Goal: Task Accomplishment & Management: Manage account settings

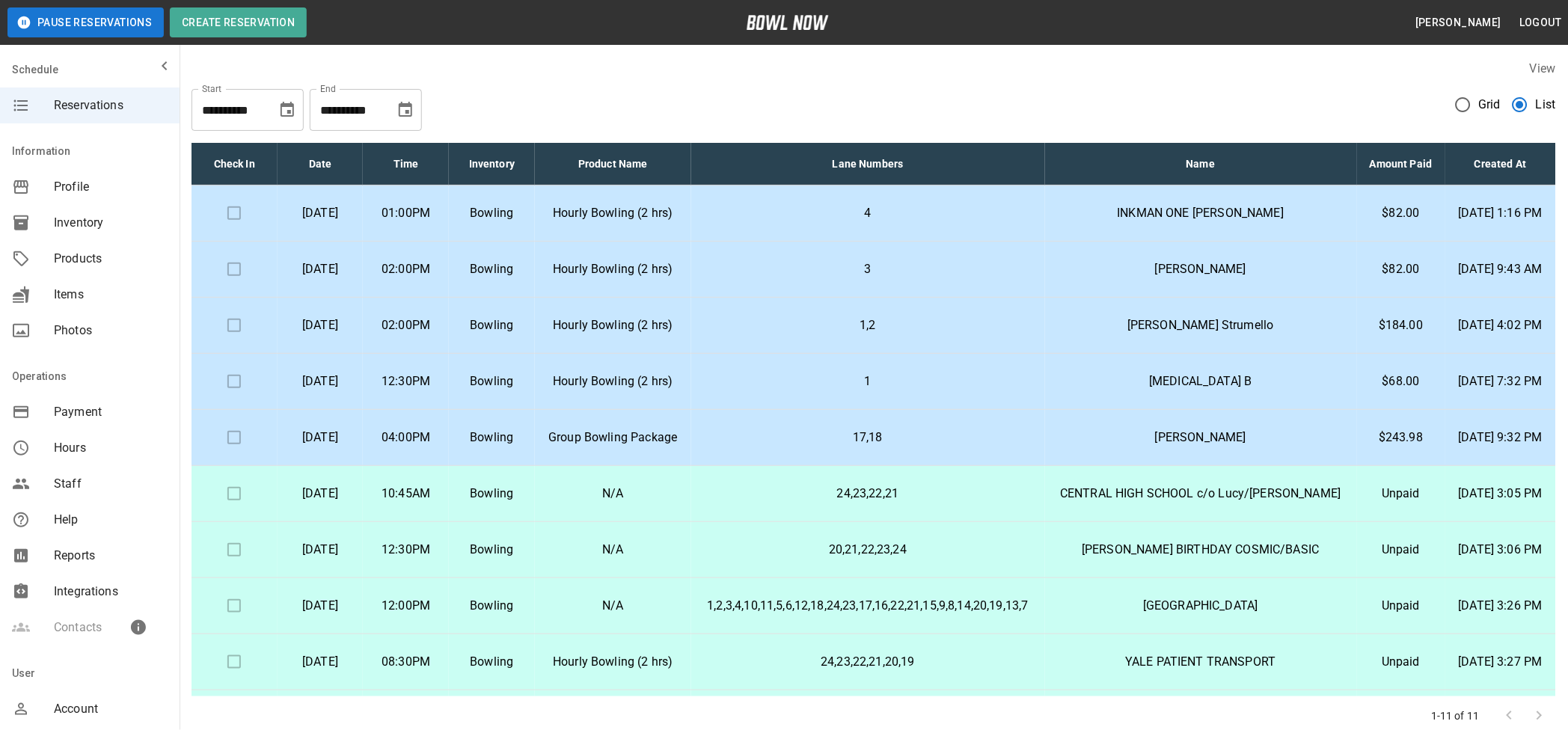
click at [352, 222] on p "[DATE]" at bounding box center [320, 213] width 62 height 18
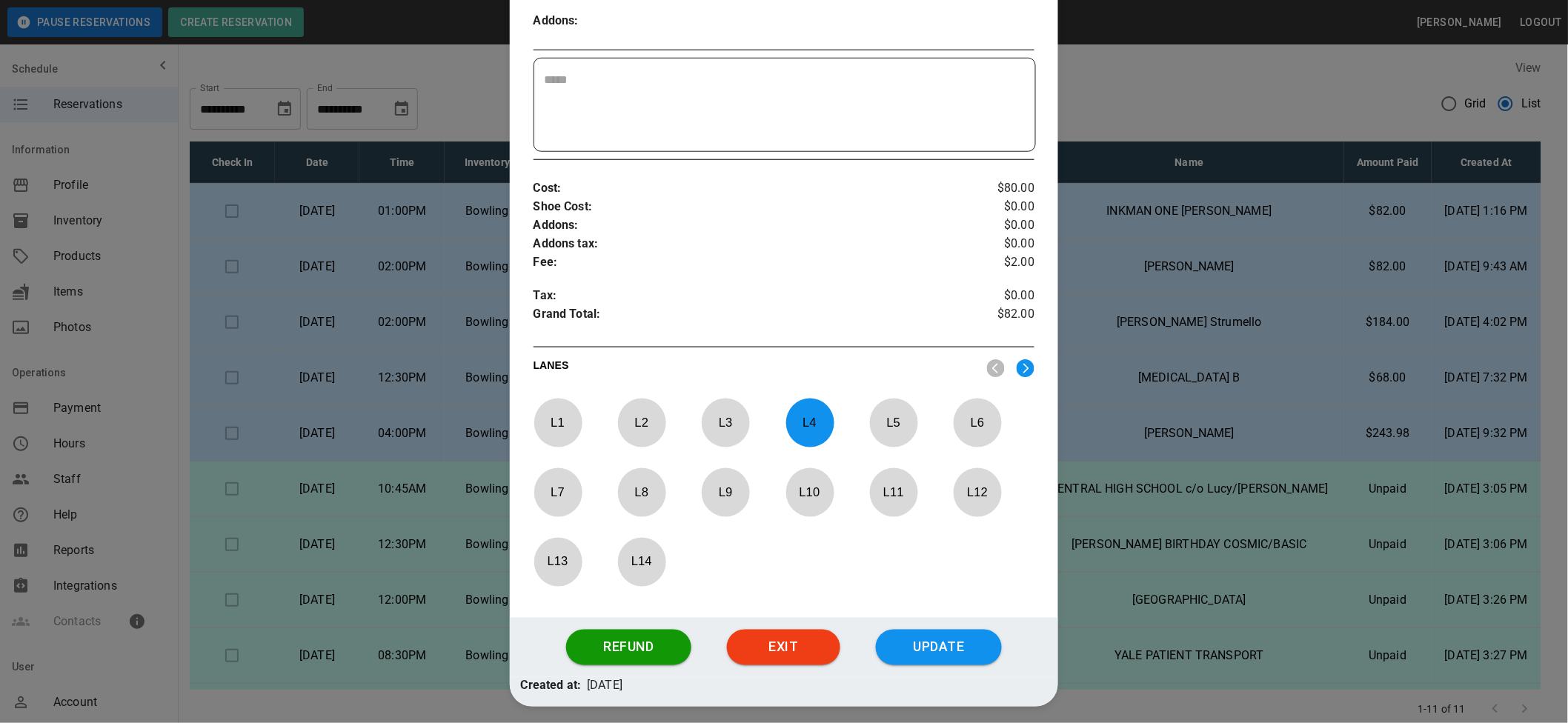
scroll to position [478, 0]
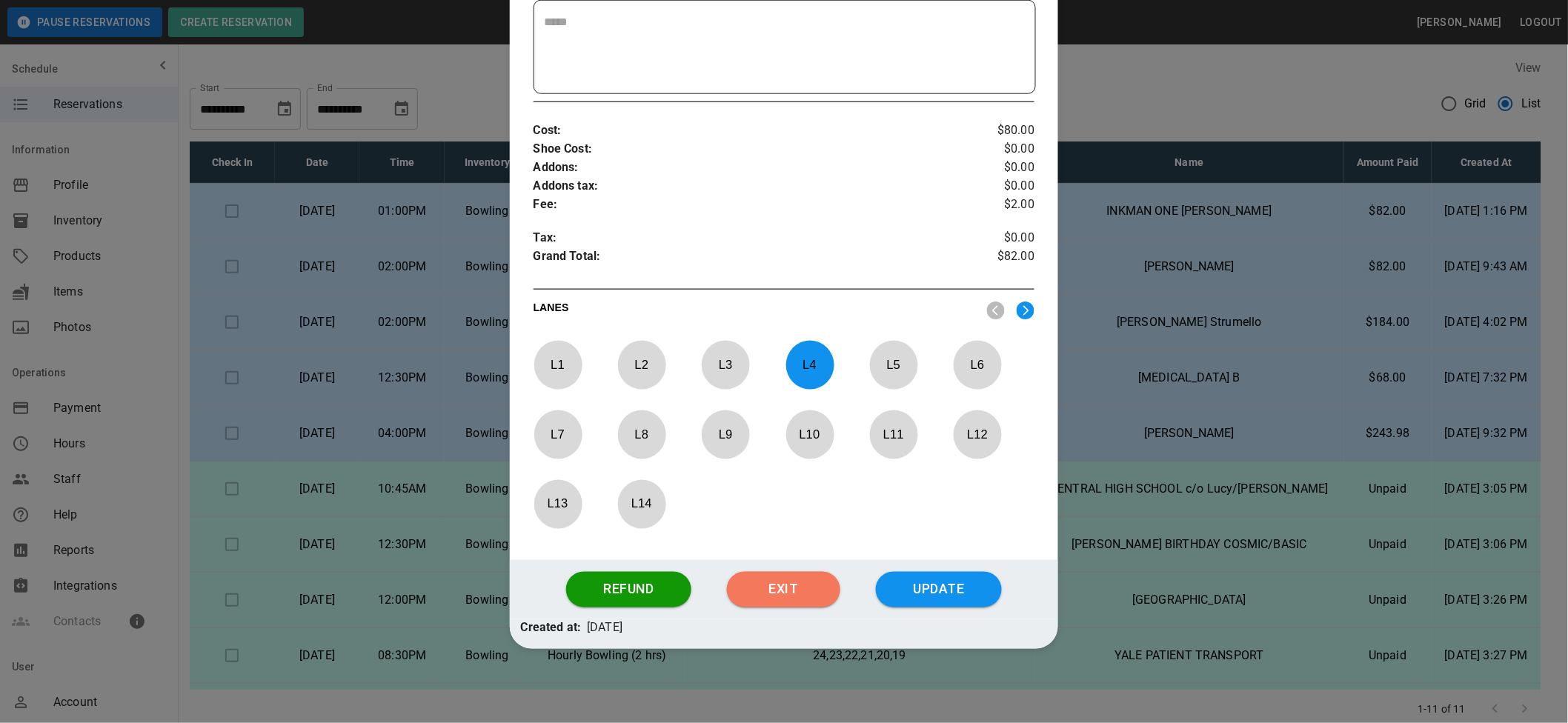
click at [788, 586] on button "Exit" at bounding box center [784, 589] width 113 height 35
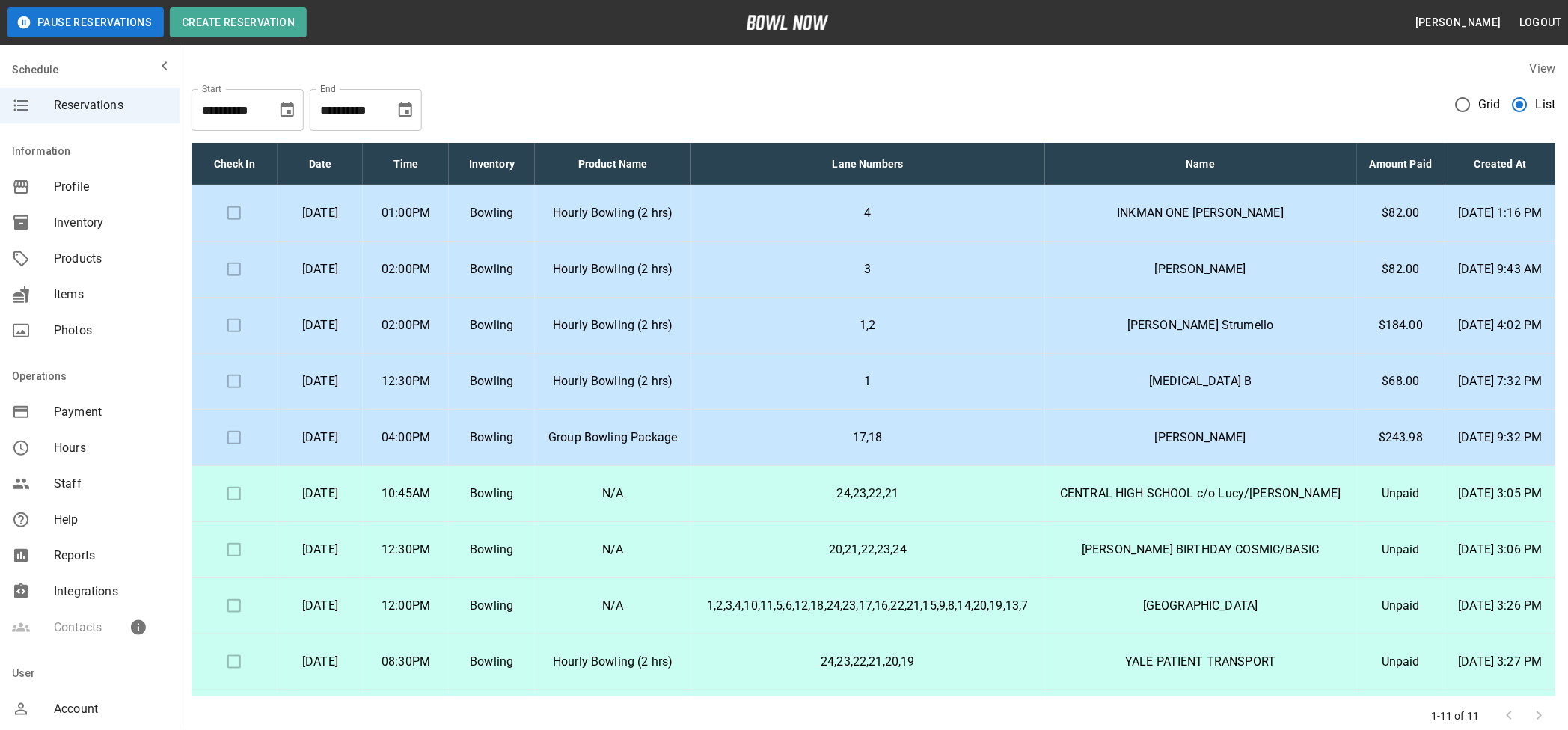
click at [352, 222] on p "[DATE]" at bounding box center [320, 213] width 62 height 18
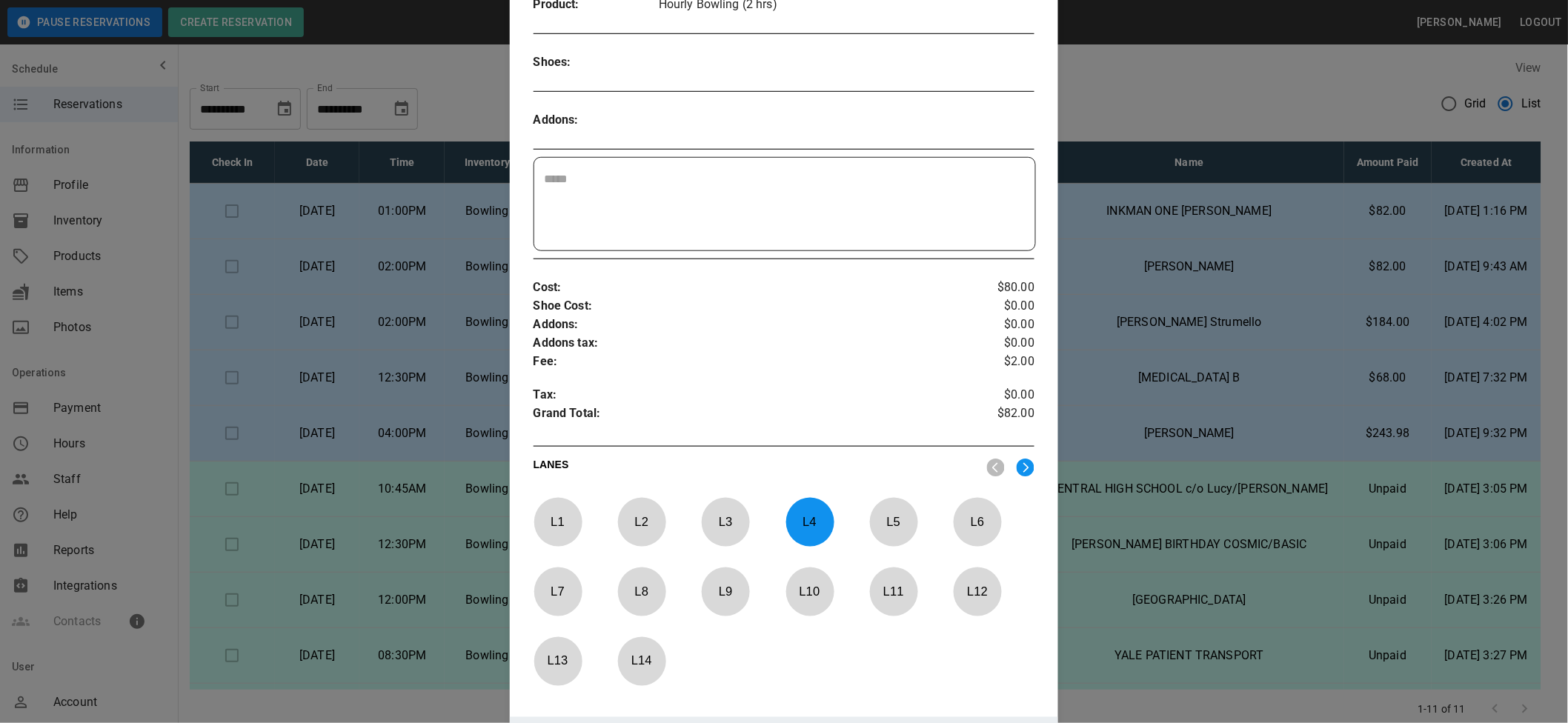
scroll to position [418, 0]
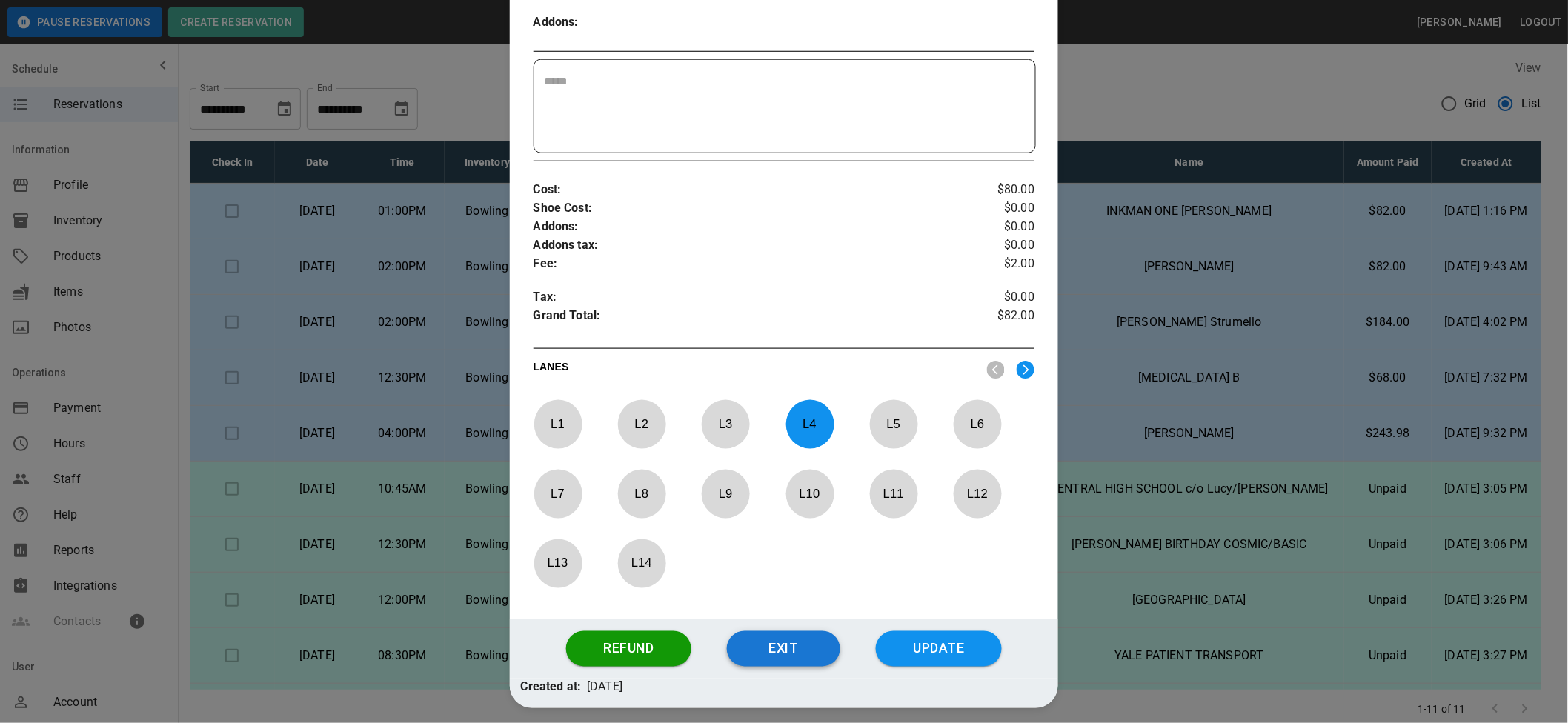
click at [767, 653] on button "Exit" at bounding box center [784, 649] width 113 height 35
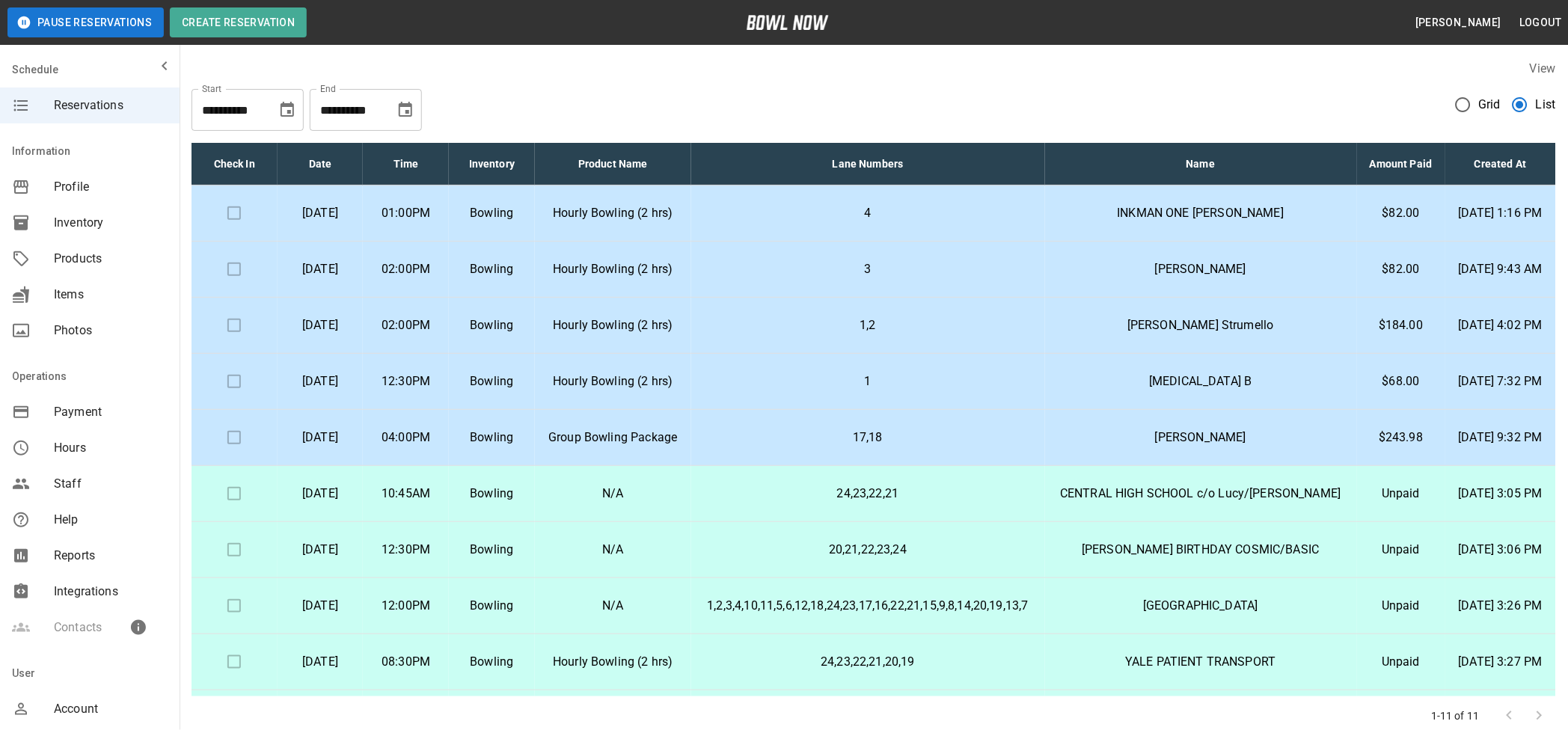
click at [352, 278] on p "[DATE]" at bounding box center [320, 269] width 62 height 18
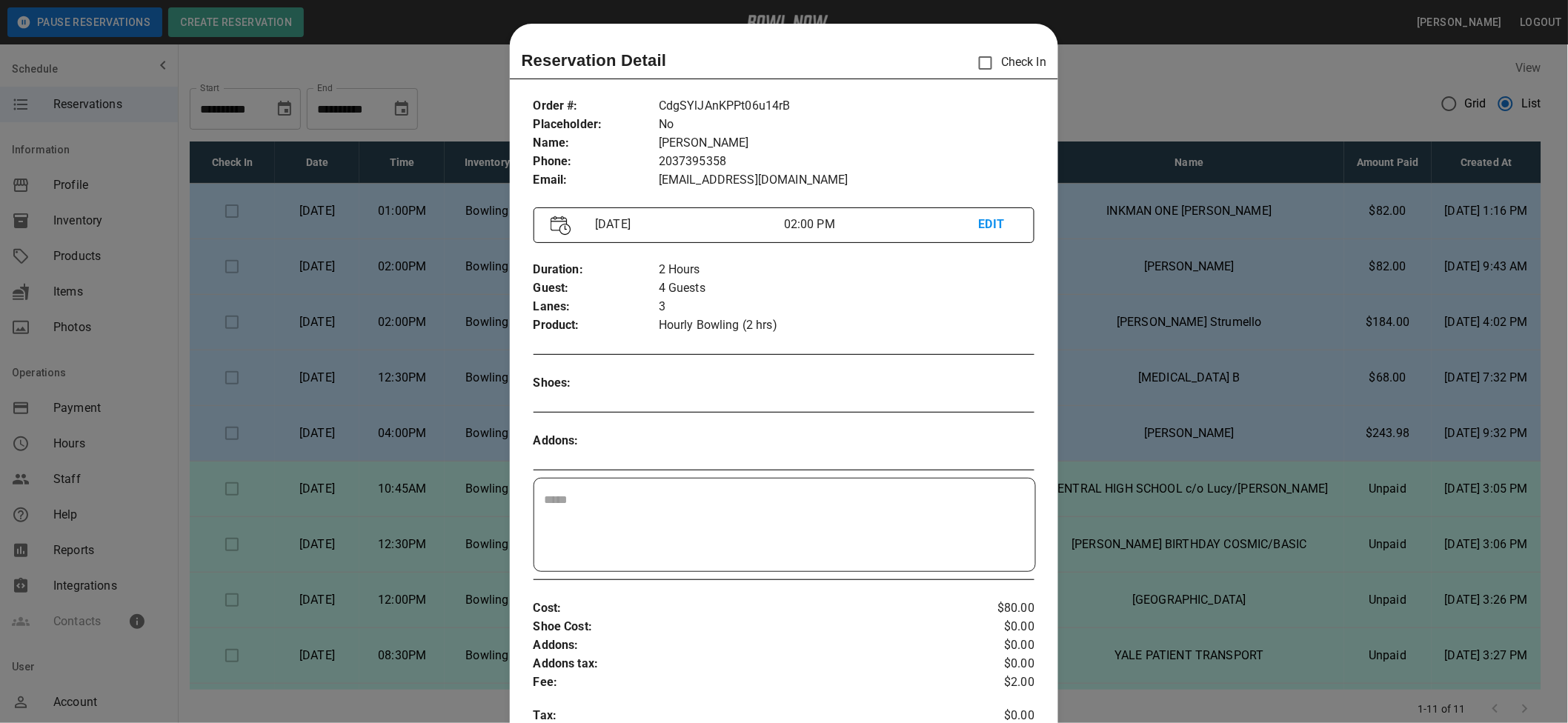
scroll to position [23, 0]
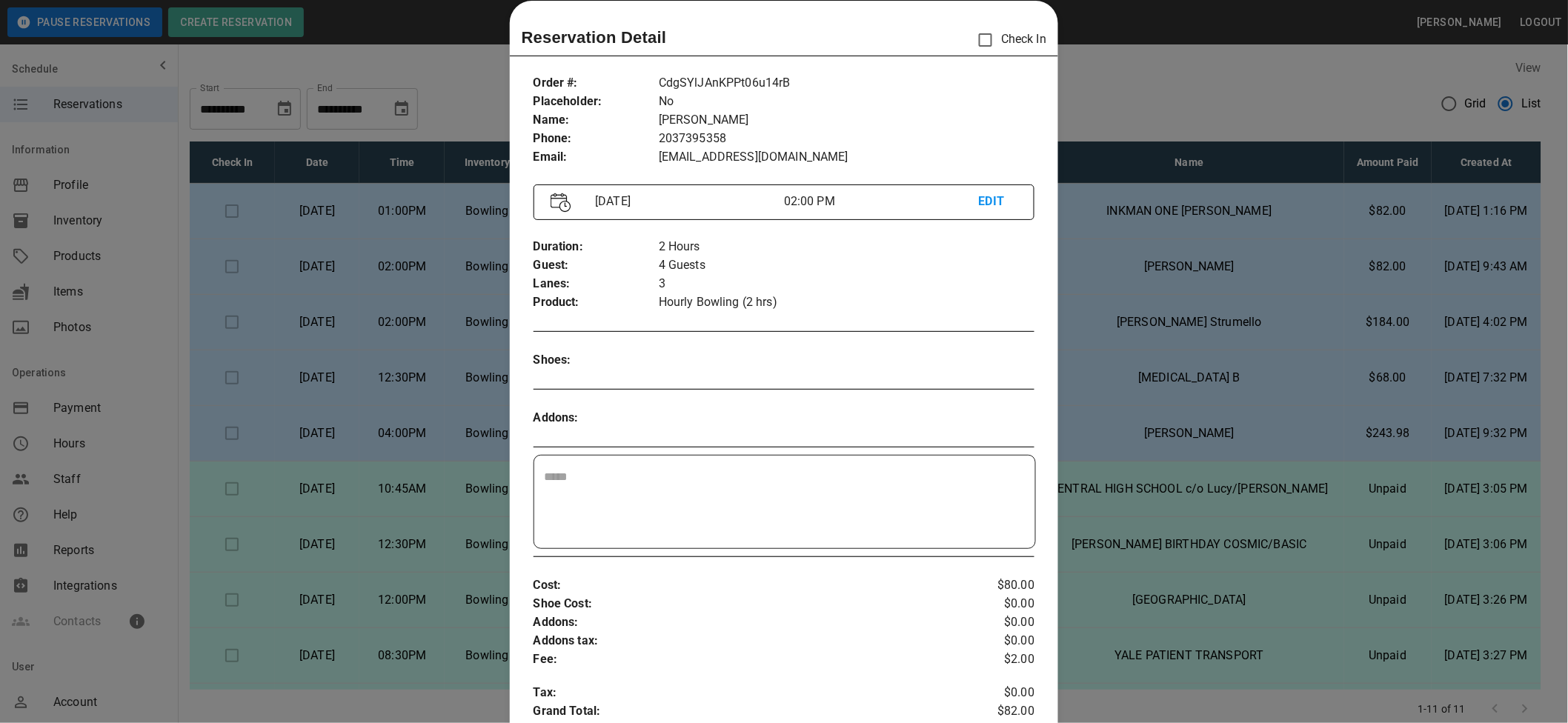
click at [373, 293] on div at bounding box center [784, 362] width 1568 height 723
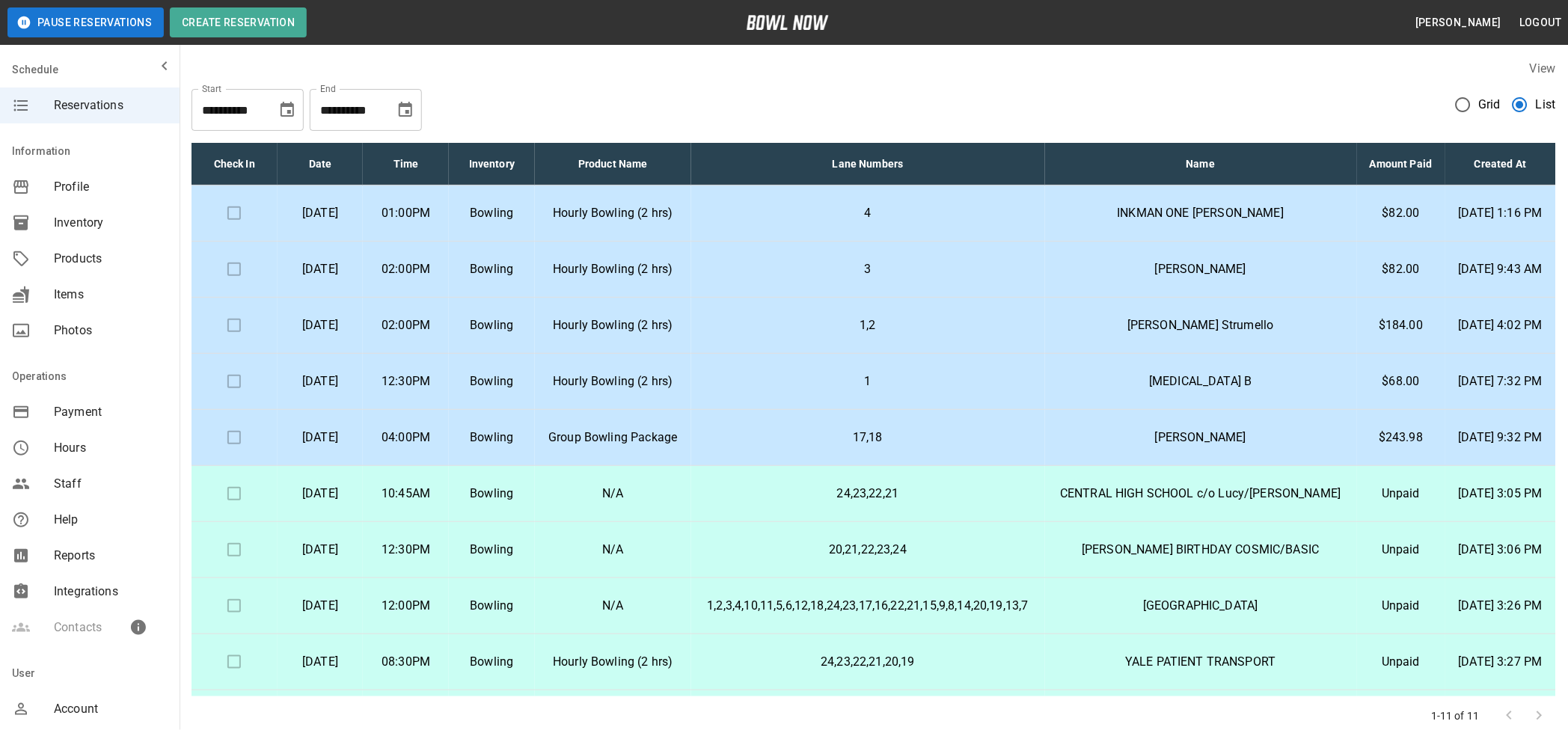
click at [352, 278] on p "[DATE]" at bounding box center [320, 269] width 62 height 18
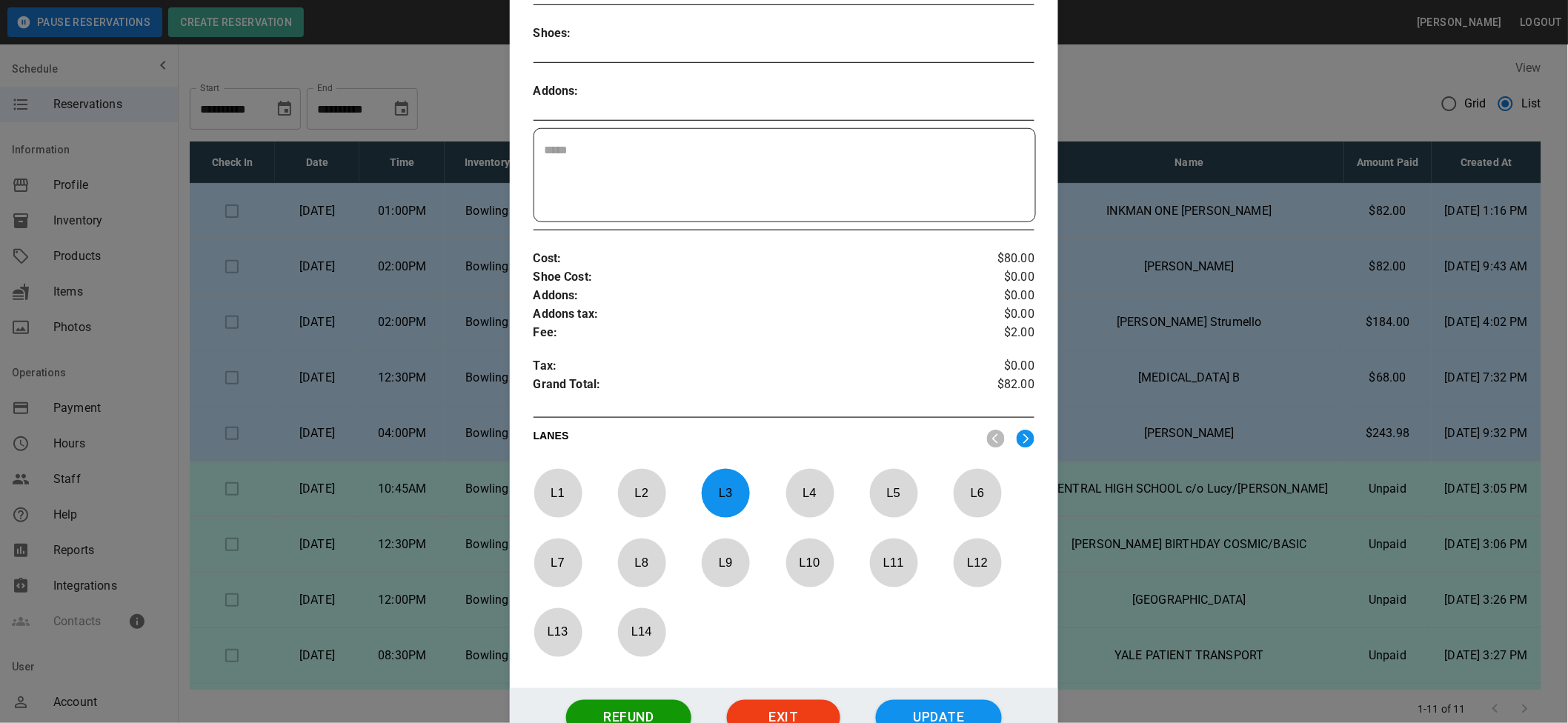
scroll to position [418, 0]
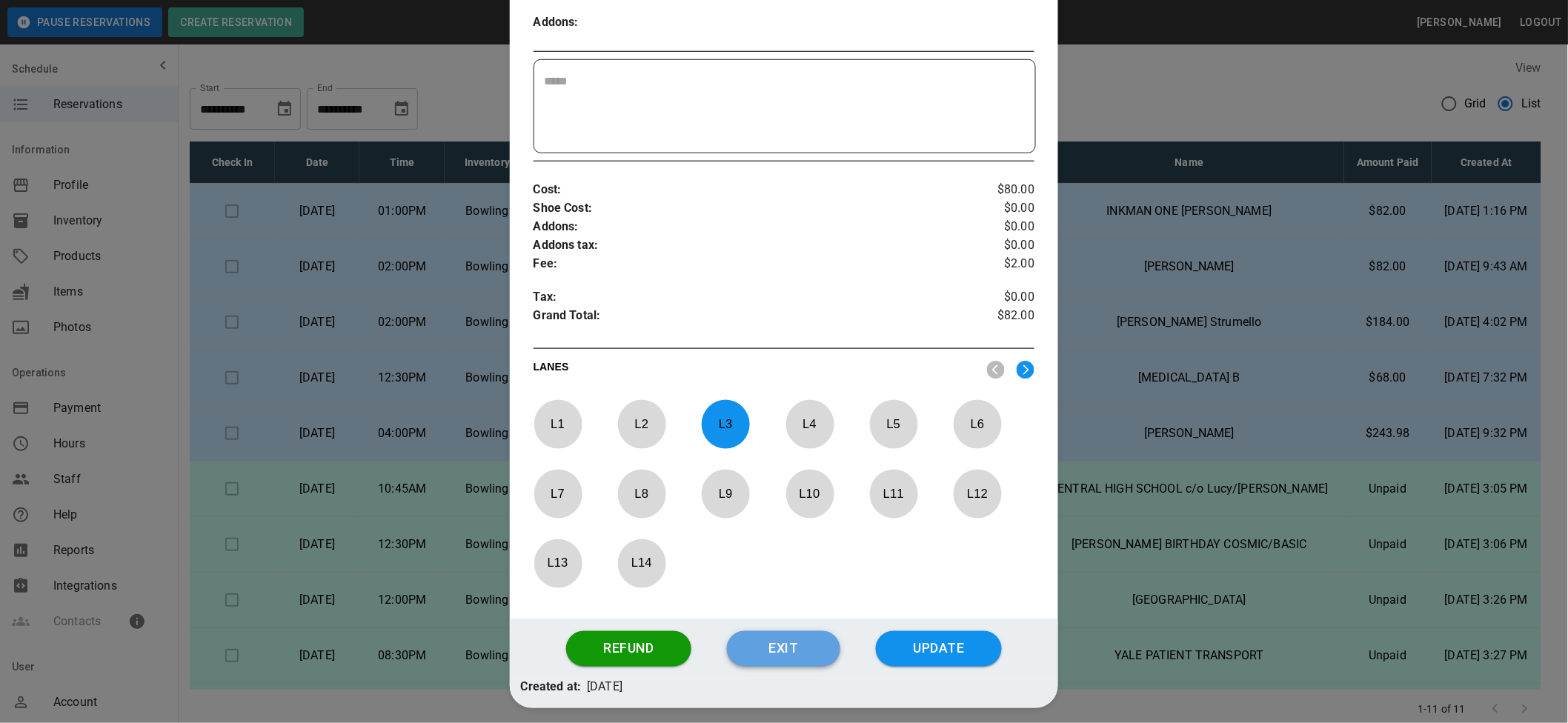
click at [773, 641] on button "Exit" at bounding box center [784, 649] width 113 height 35
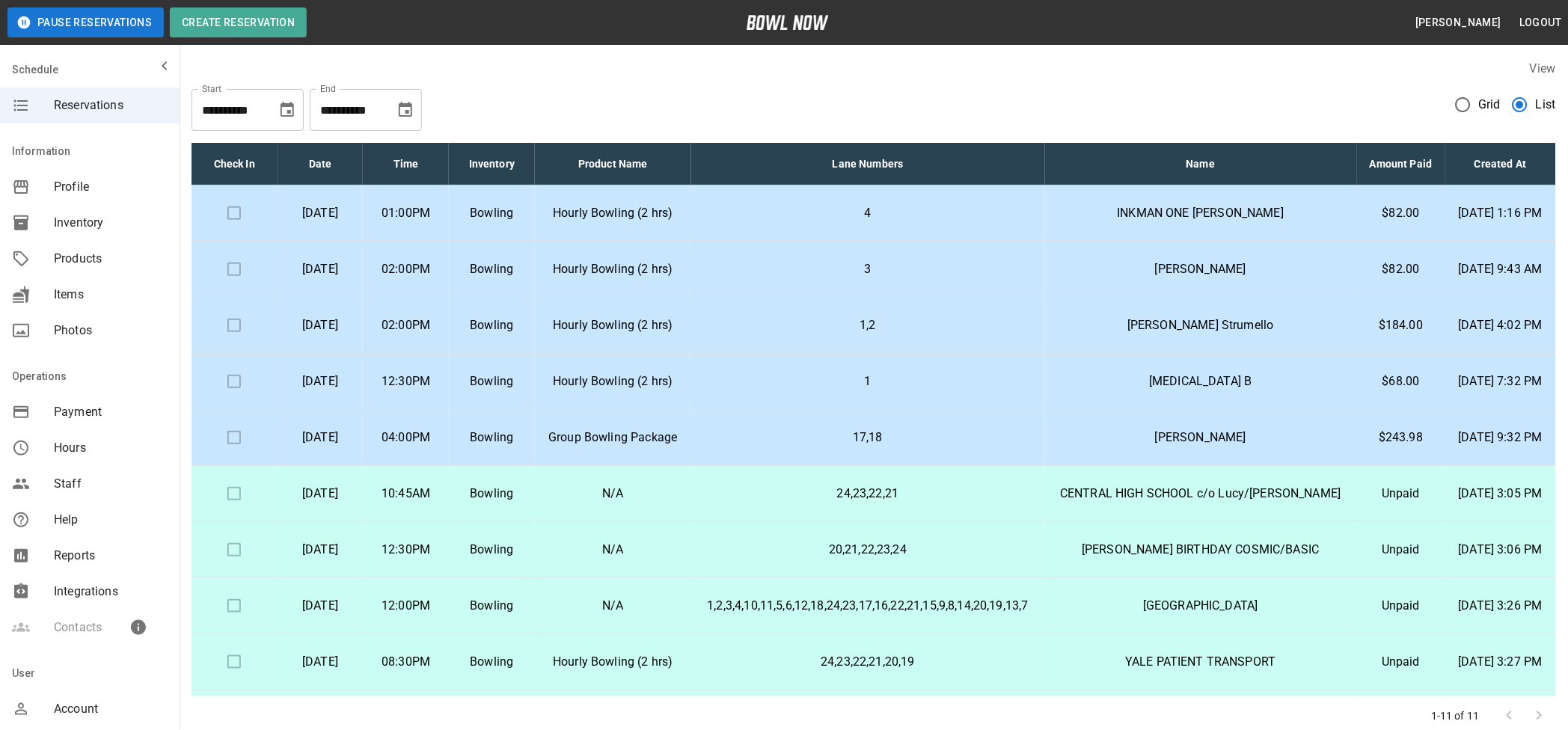
click at [439, 227] on td "01:00PM" at bounding box center [405, 213] width 86 height 56
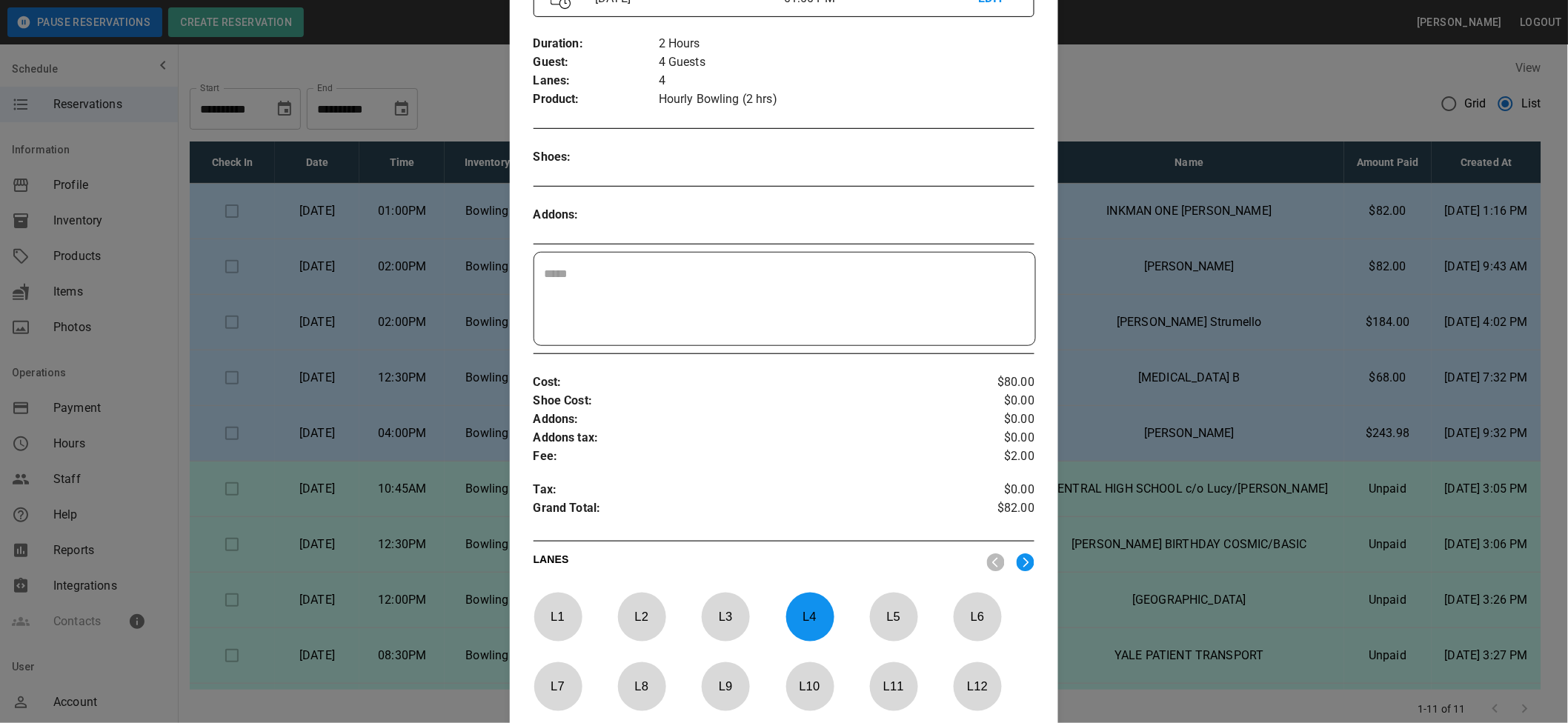
scroll to position [478, 0]
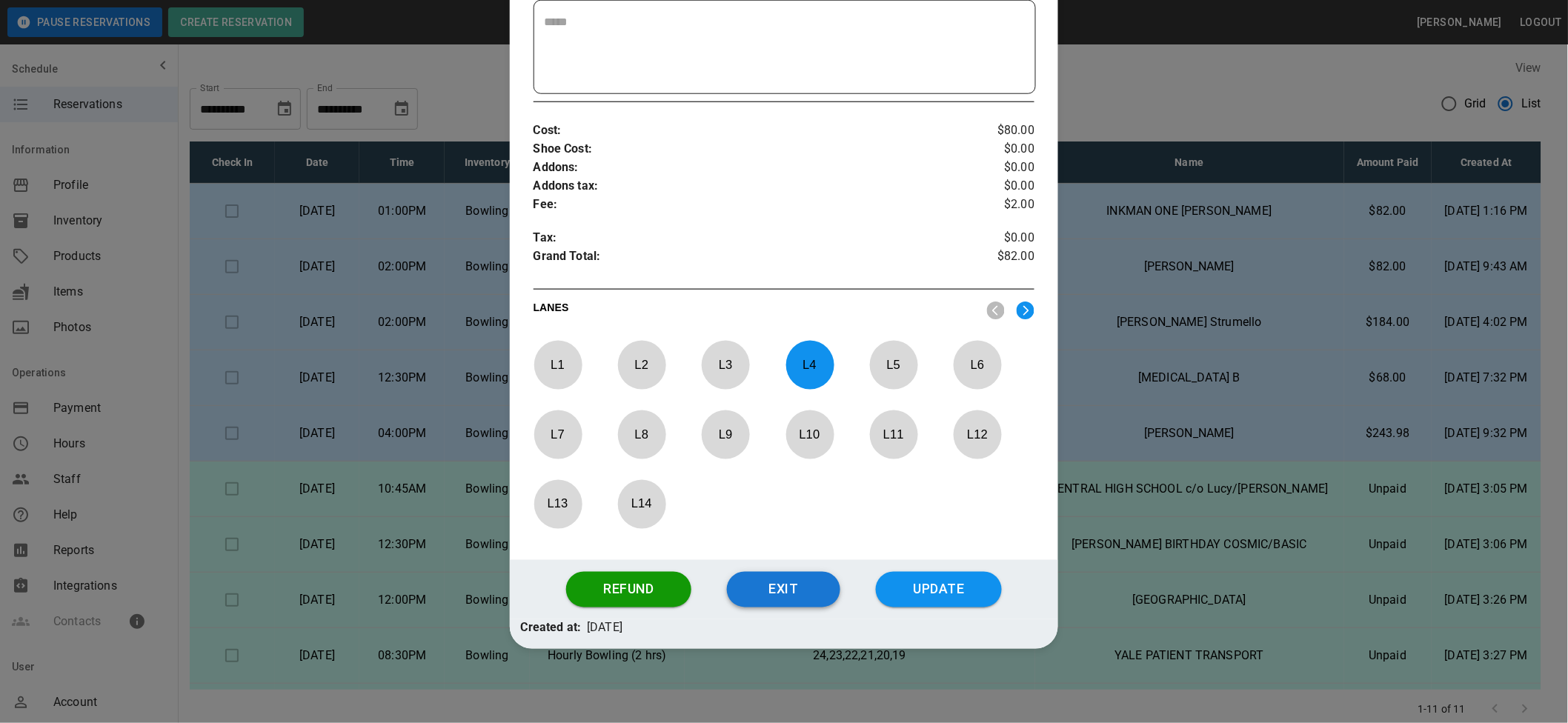
click at [798, 583] on button "Exit" at bounding box center [784, 589] width 113 height 35
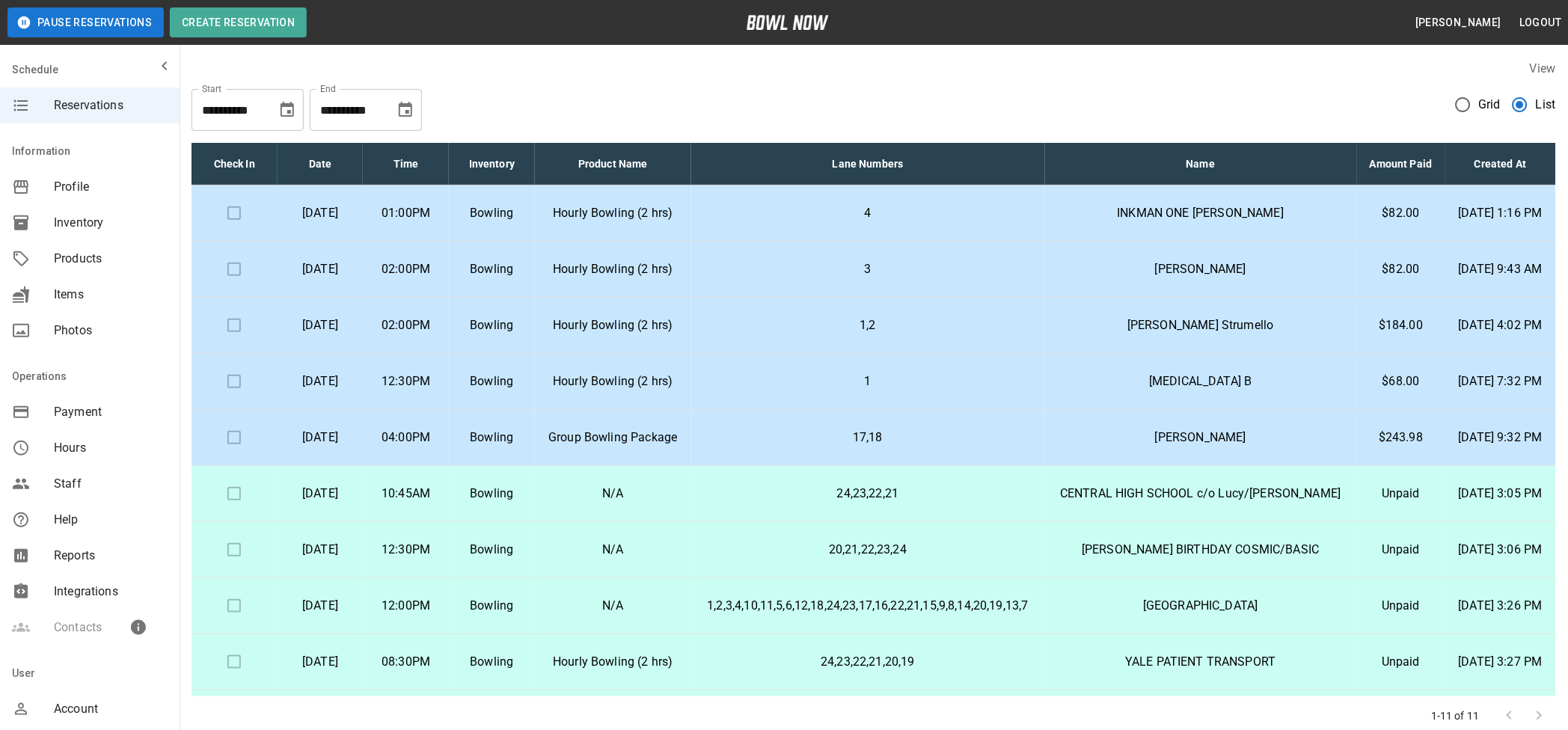
click at [352, 335] on p "[DATE]" at bounding box center [320, 326] width 62 height 18
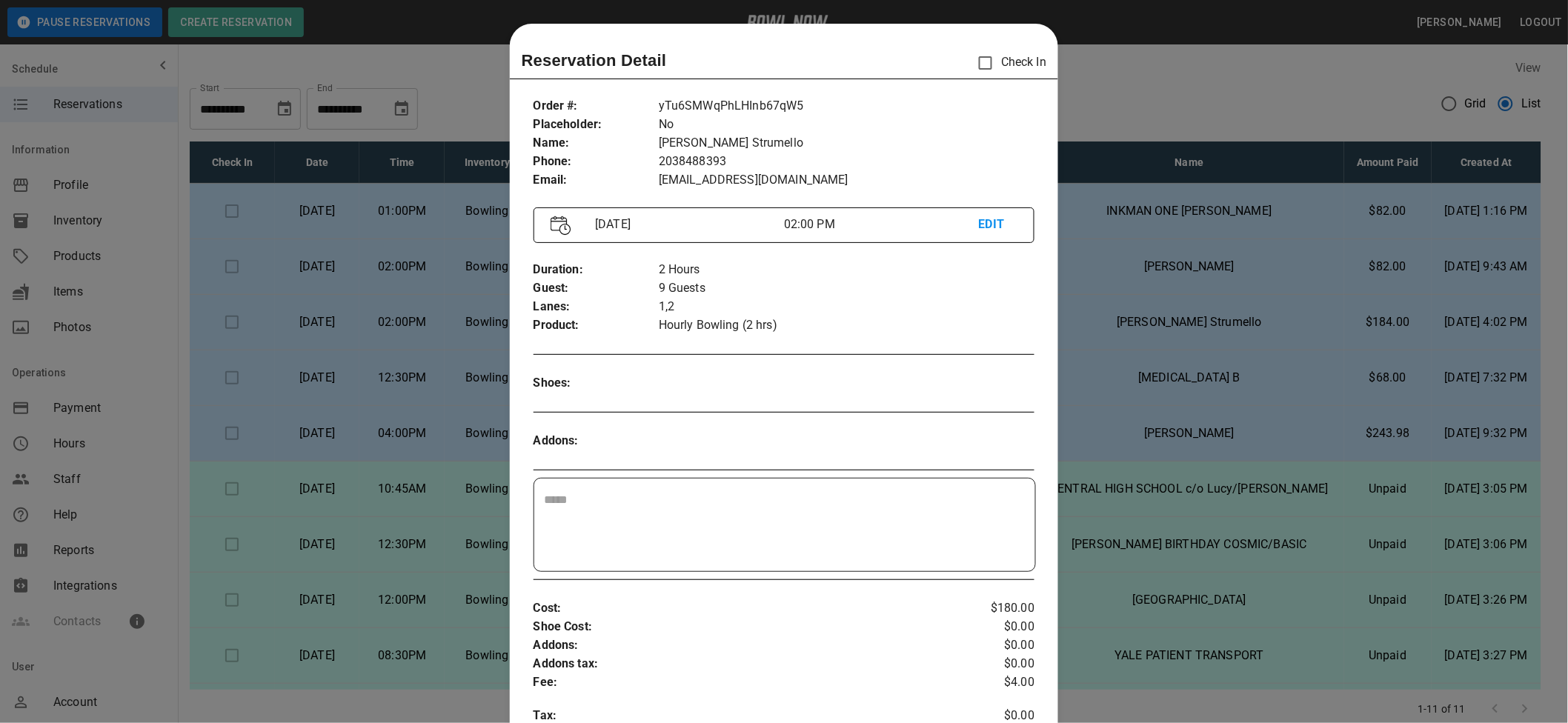
scroll to position [23, 0]
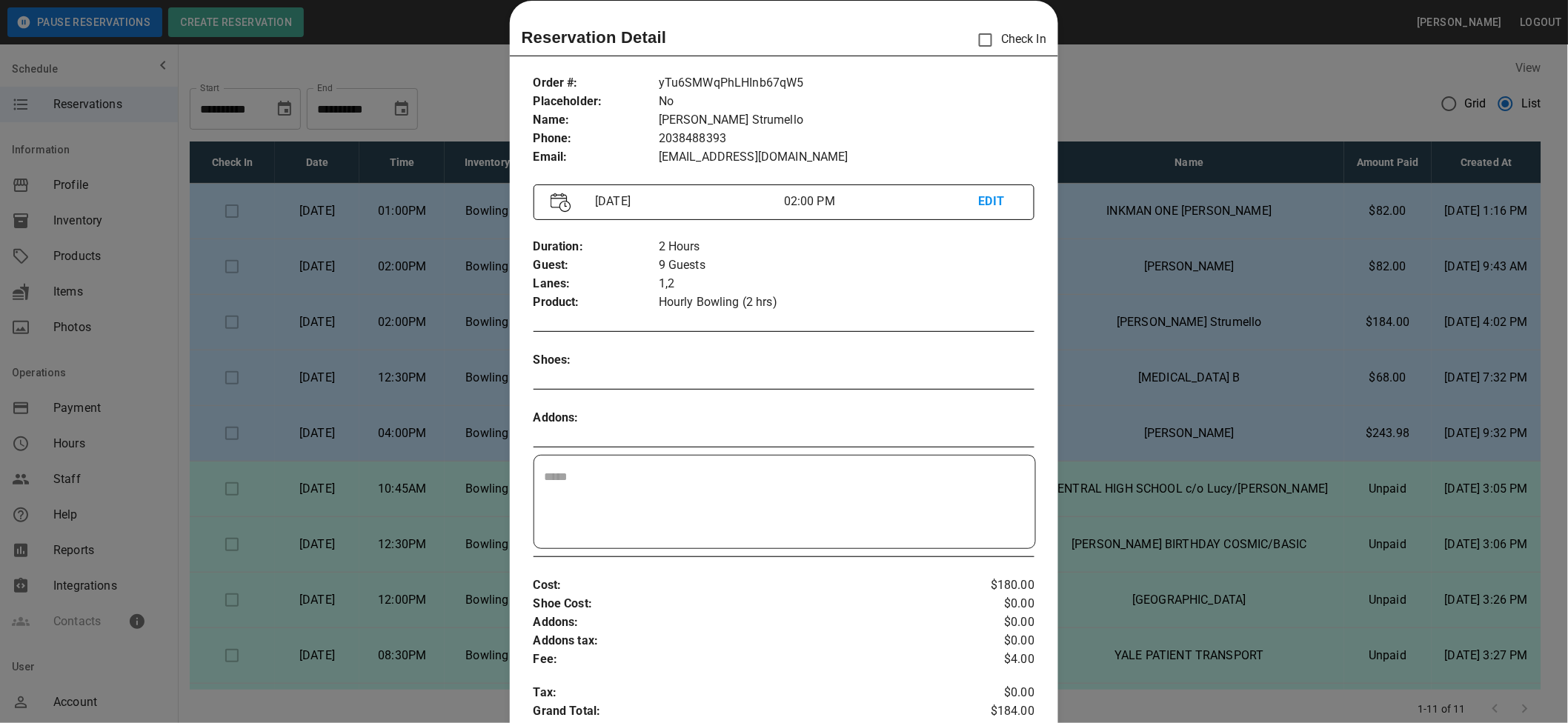
click at [790, 390] on div "Order # : Placeholder : Name : Phone : Email : yTu6SMWqPhLHInb67qW5 No Michelle…" at bounding box center [784, 538] width 549 height 952
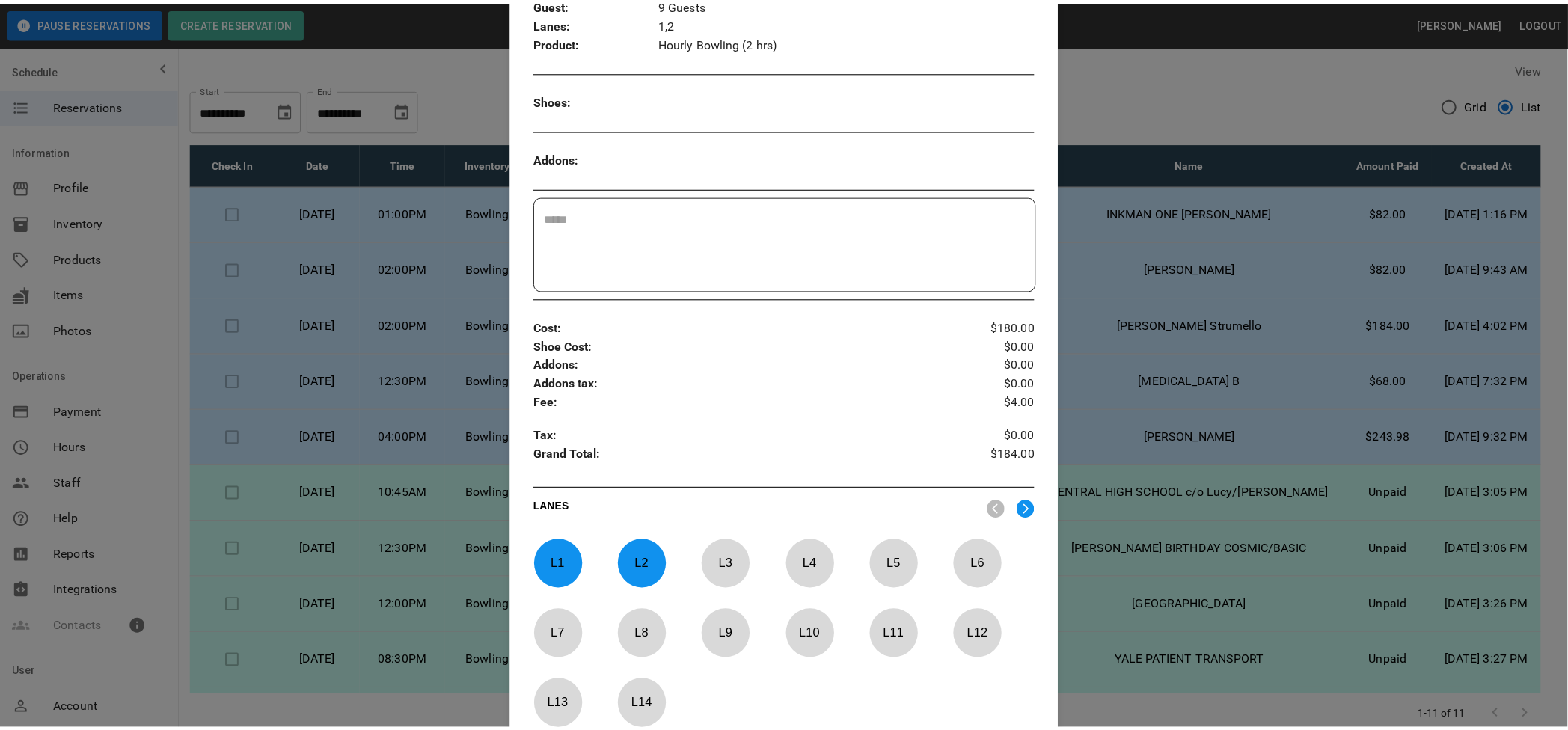
scroll to position [482, 0]
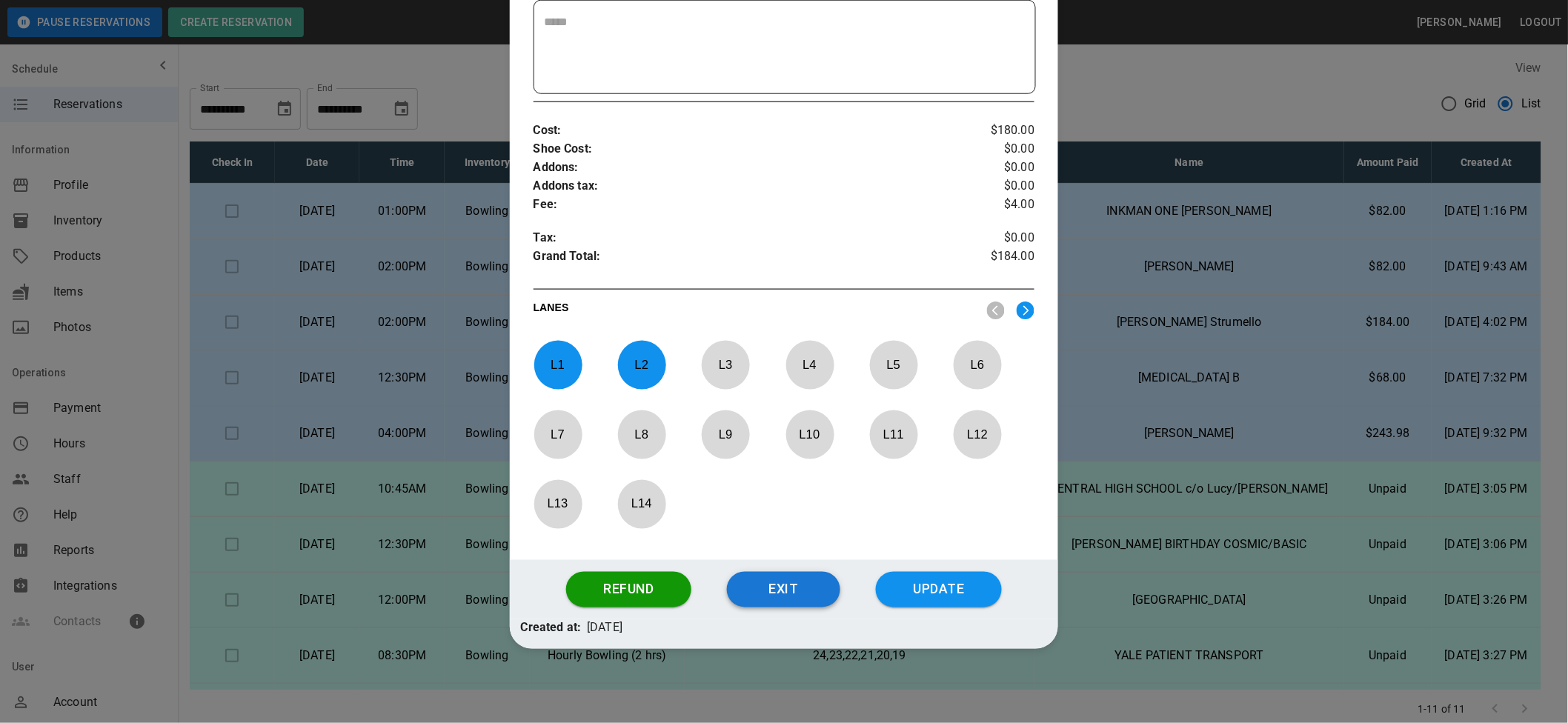
click at [748, 587] on button "Exit" at bounding box center [784, 589] width 113 height 35
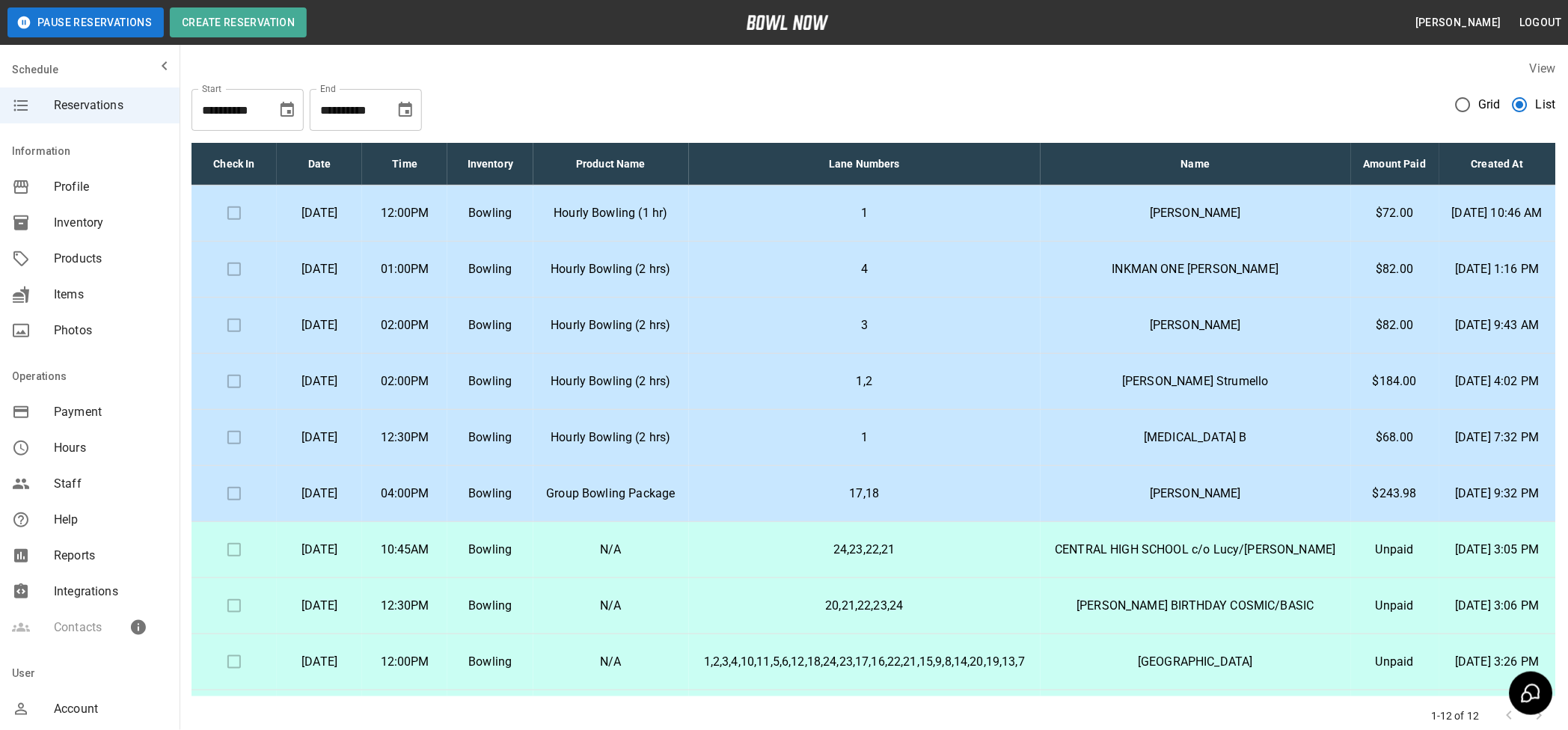
click at [350, 222] on p "[DATE]" at bounding box center [320, 213] width 62 height 18
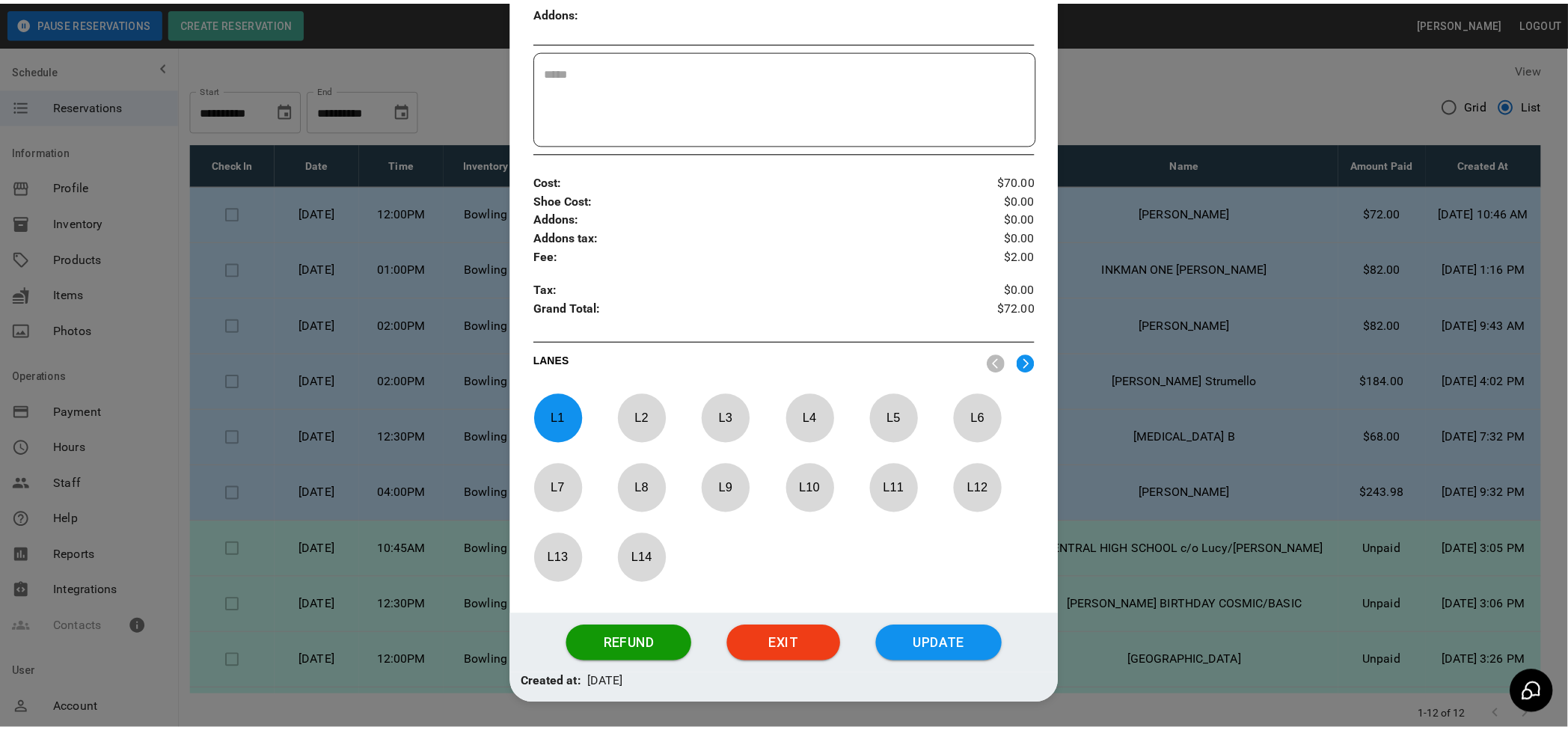
scroll to position [458, 0]
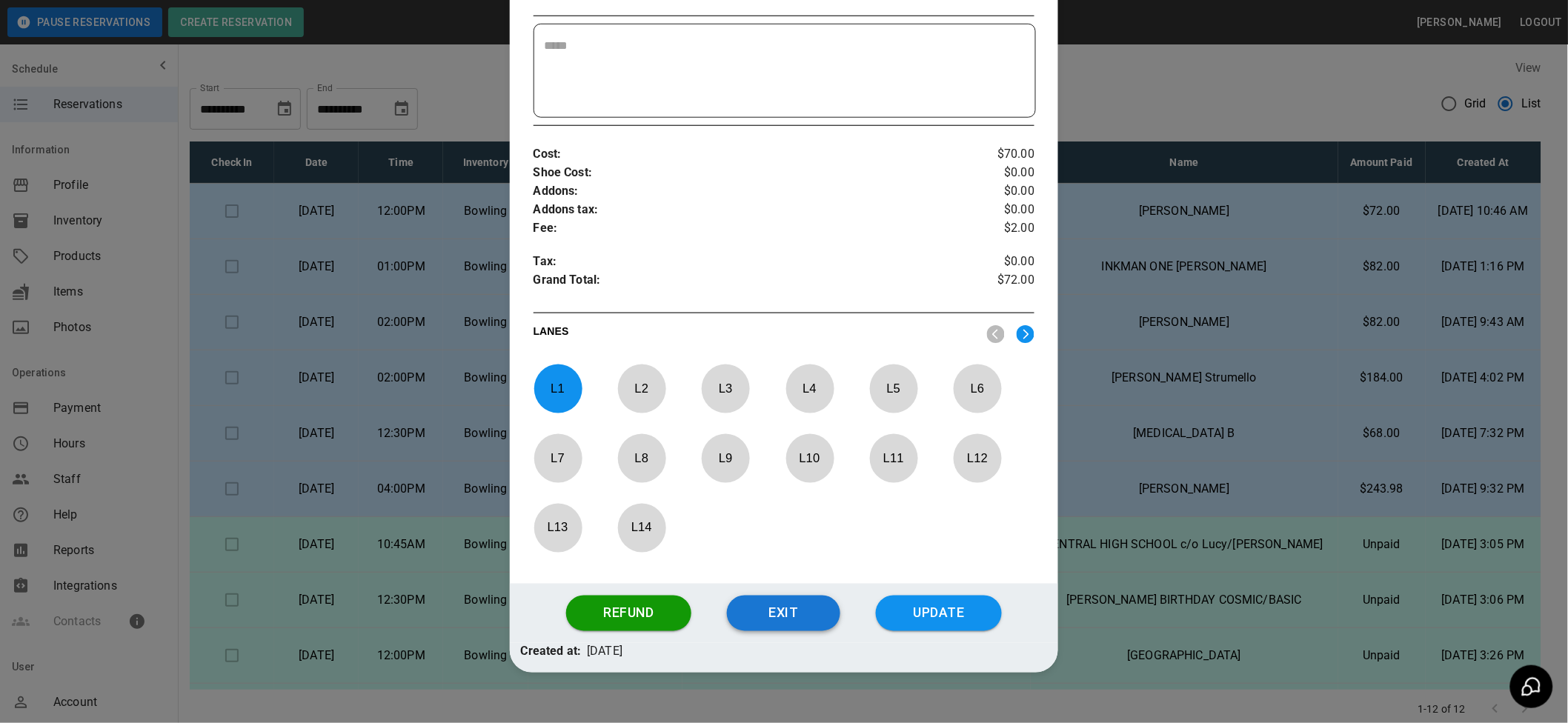
click at [773, 606] on button "Exit" at bounding box center [784, 613] width 113 height 35
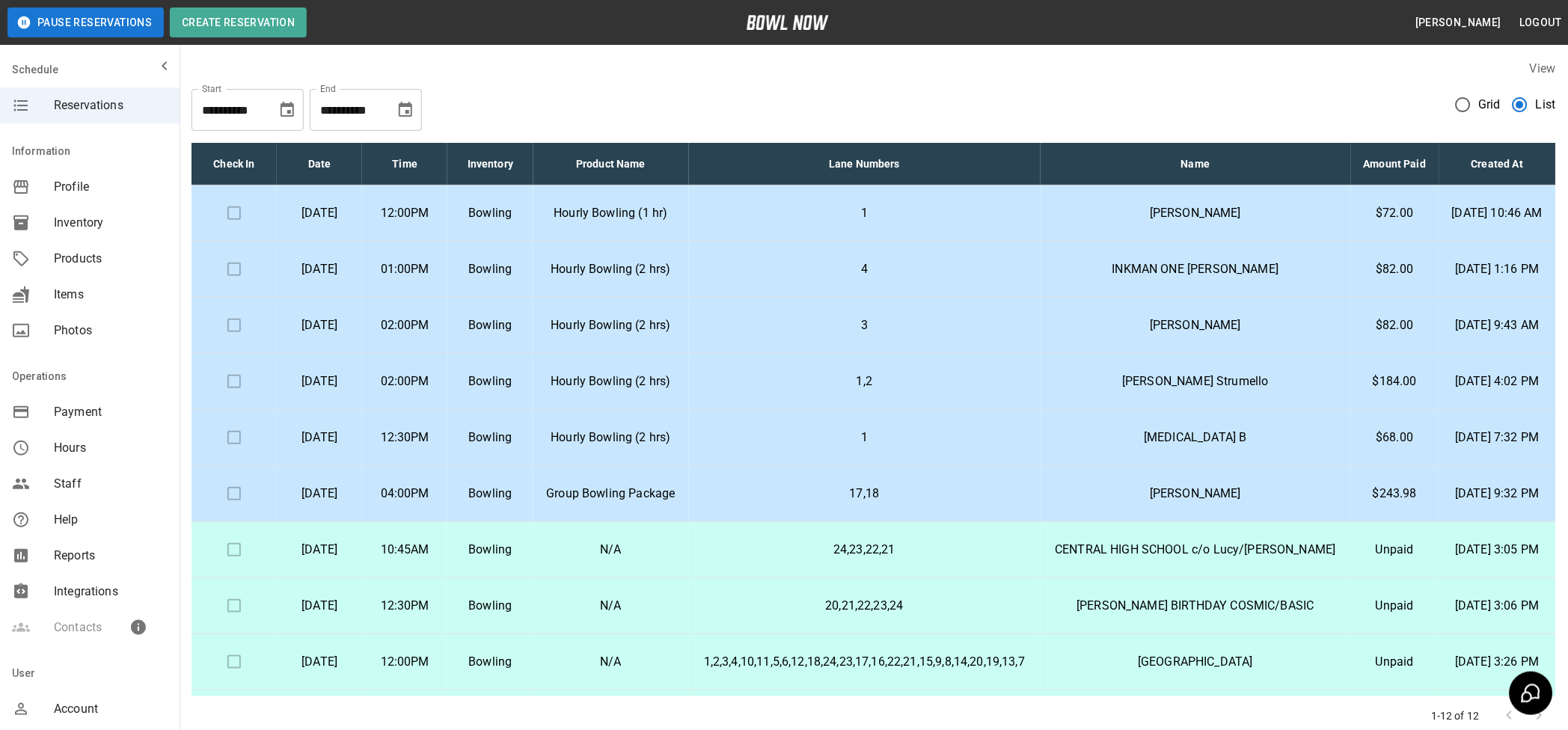
click at [107, 28] on button "Pause Reservations" at bounding box center [85, 21] width 157 height 30
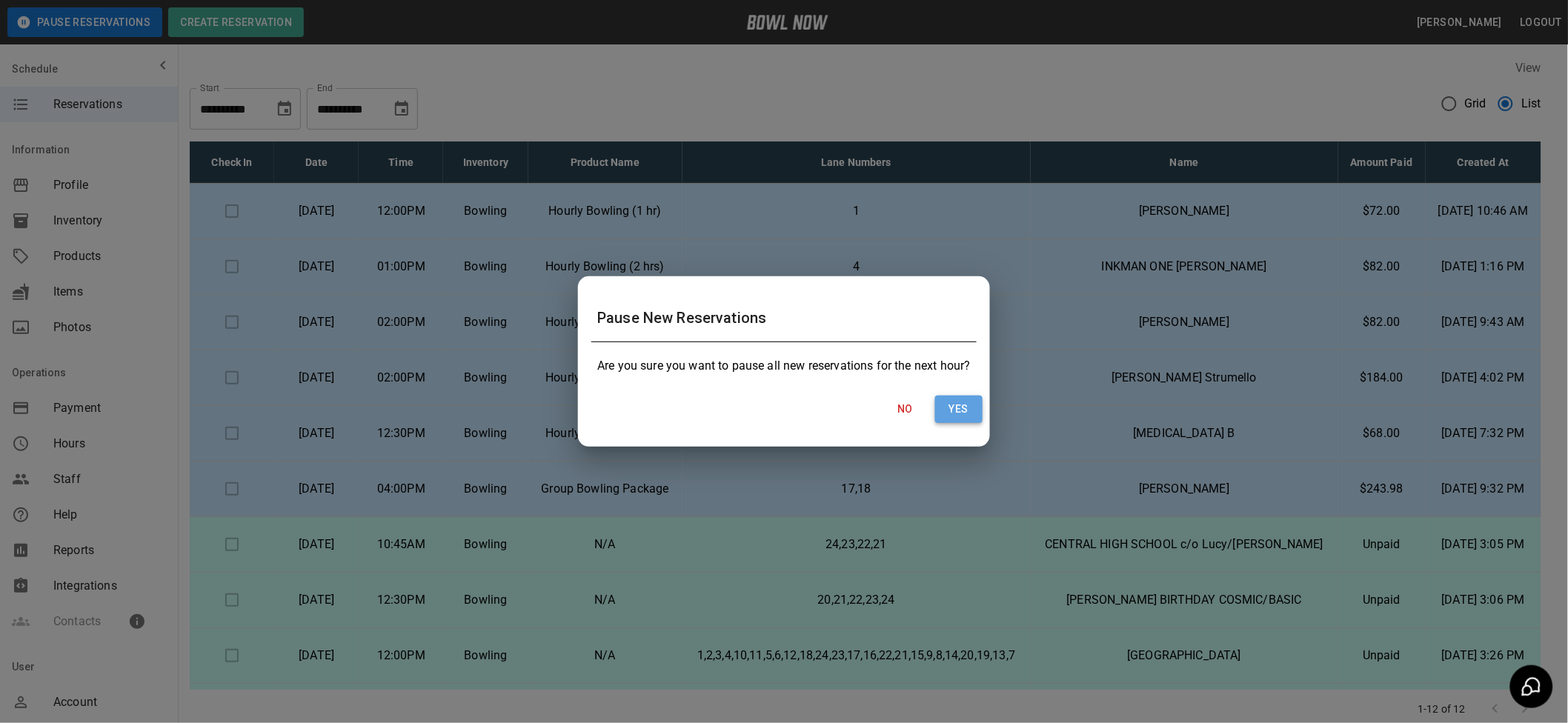
click at [959, 408] on button "Yes" at bounding box center [958, 408] width 47 height 27
